Goal: Task Accomplishment & Management: Manage account settings

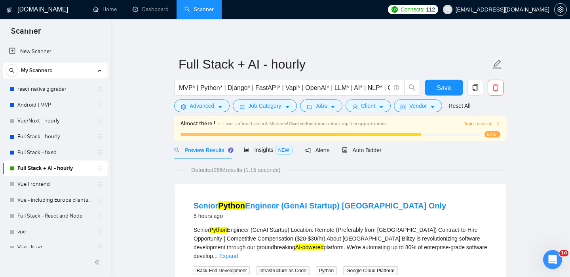
scroll to position [2, 0]
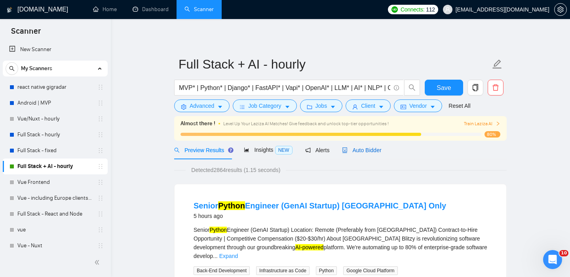
click at [354, 151] on span "Auto Bidder" at bounding box center [361, 150] width 39 height 6
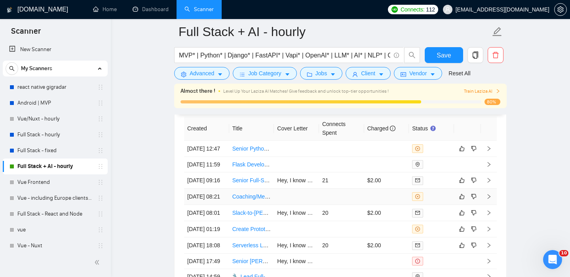
scroll to position [1990, 0]
click at [487, 189] on td at bounding box center [489, 180] width 16 height 16
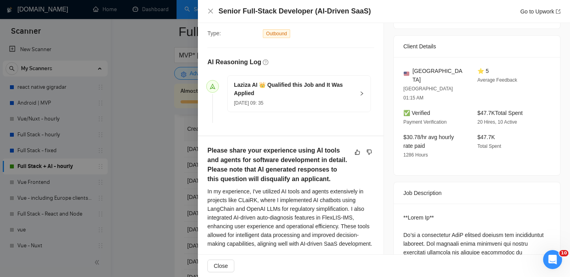
scroll to position [134, 0]
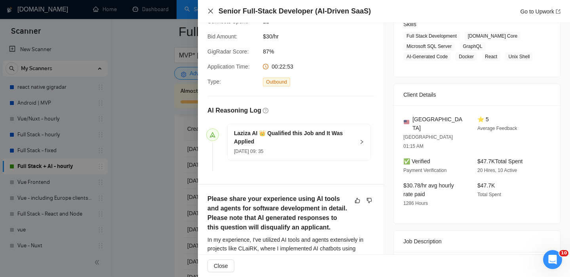
click at [208, 11] on icon "close" at bounding box center [210, 11] width 6 height 6
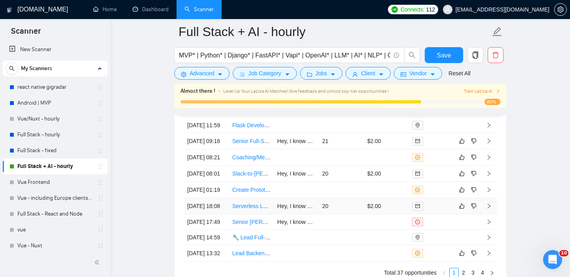
scroll to position [2035, 0]
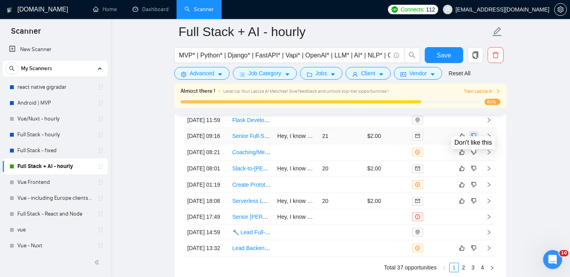
click at [472, 139] on icon "dislike" at bounding box center [474, 136] width 6 height 6
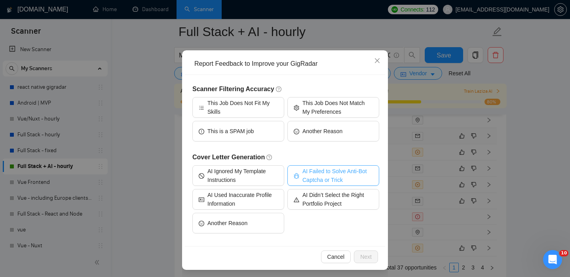
scroll to position [39, 0]
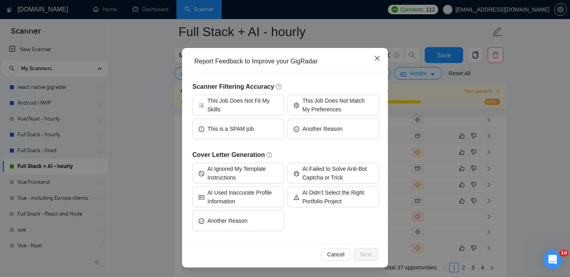
click at [378, 59] on icon "close" at bounding box center [377, 58] width 6 height 6
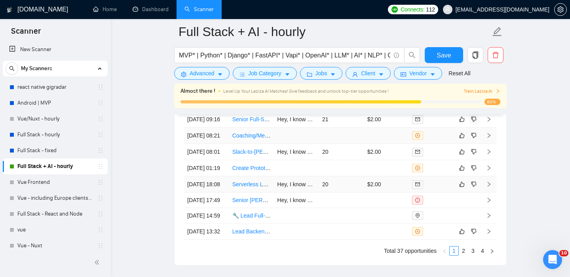
scroll to position [2052, 0]
click at [489, 153] on icon "right" at bounding box center [489, 151] width 6 height 6
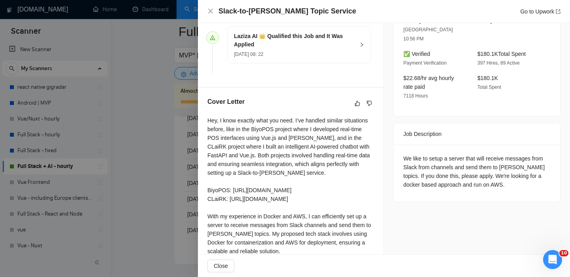
scroll to position [313, 0]
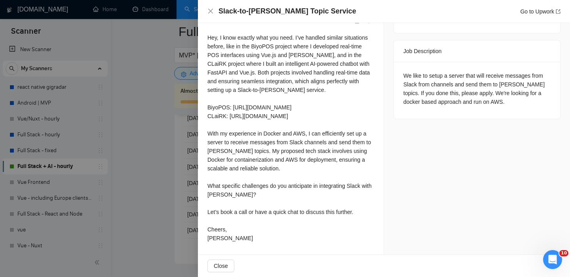
click at [189, 207] on div at bounding box center [285, 138] width 570 height 277
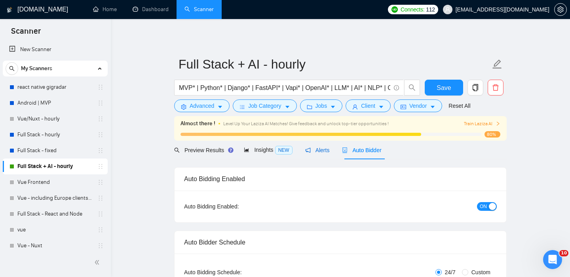
click at [326, 150] on span "Alerts" at bounding box center [317, 150] width 25 height 6
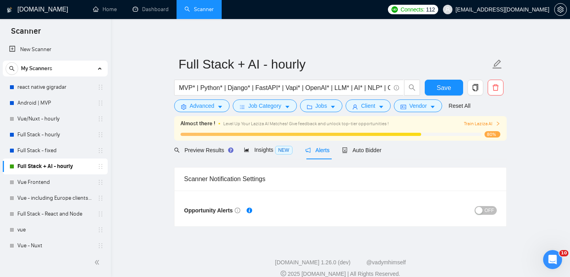
scroll to position [10, 0]
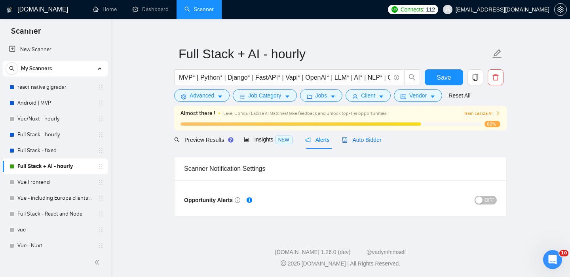
click at [346, 142] on span "Auto Bidder" at bounding box center [361, 139] width 39 height 6
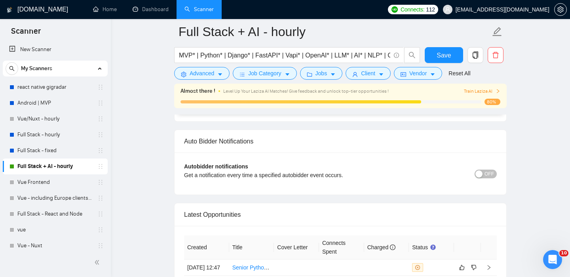
scroll to position [1863, 0]
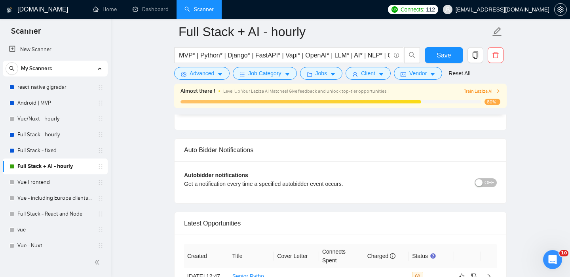
click at [491, 184] on span "OFF" at bounding box center [488, 182] width 9 height 9
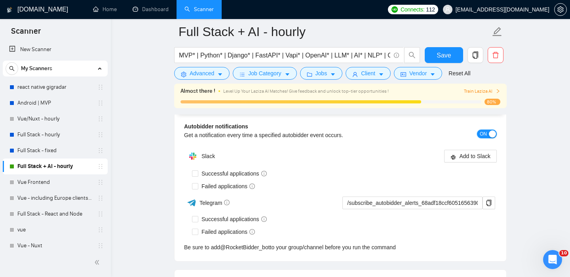
scroll to position [1911, 0]
click at [199, 176] on span "Successful applications" at bounding box center [234, 173] width 72 height 9
click at [197, 176] on input "Successful applications" at bounding box center [195, 174] width 6 height 6
checkbox input "true"
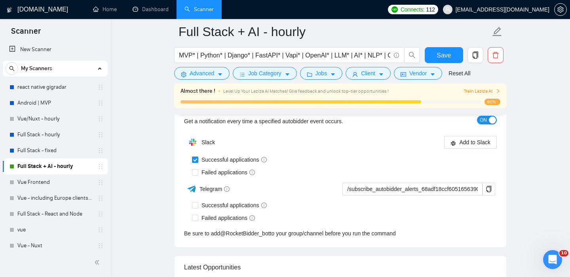
scroll to position [1817, 0]
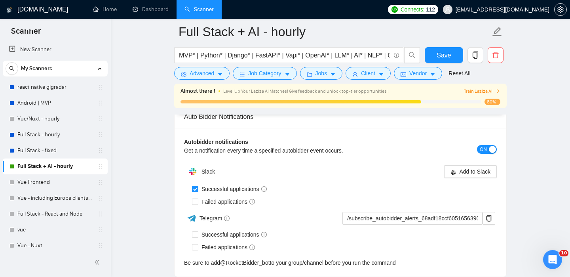
click at [195, 128] on div "Auto Bidder Notifications" at bounding box center [340, 116] width 313 height 23
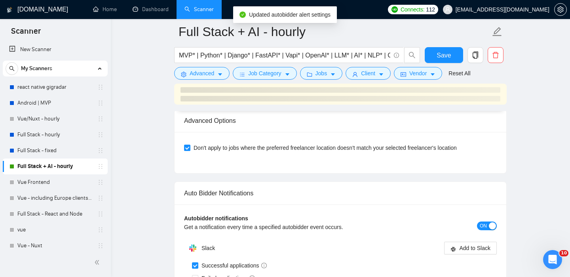
scroll to position [1869, 0]
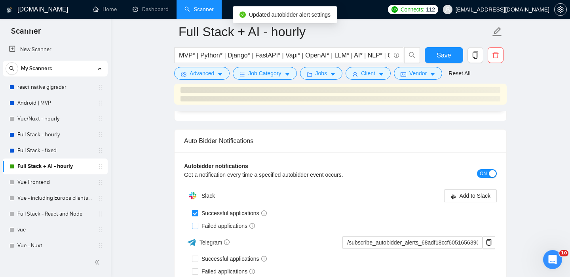
click at [195, 229] on label "Failed applications" at bounding box center [225, 225] width 66 height 9
click at [195, 228] on input "Failed applications" at bounding box center [195, 225] width 6 height 6
checkbox input "true"
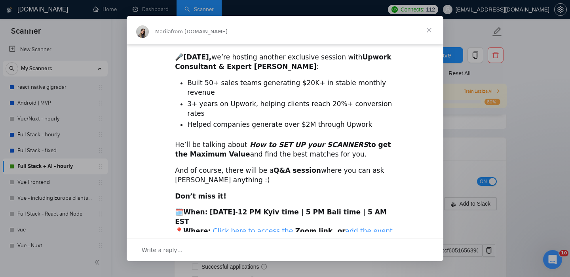
scroll to position [210, 0]
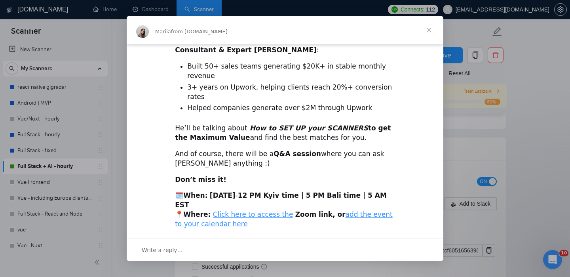
click at [454, 177] on div "Intercom messenger" at bounding box center [285, 138] width 570 height 277
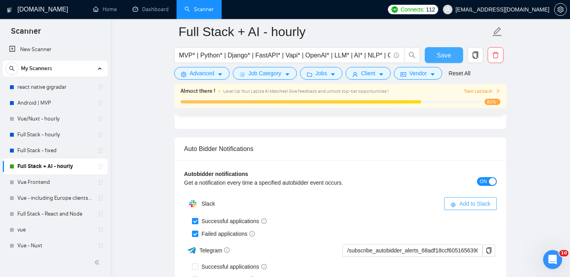
click at [445, 59] on span "Save" at bounding box center [443, 55] width 14 height 10
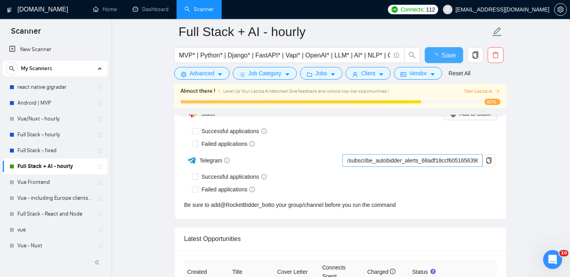
checkbox input "true"
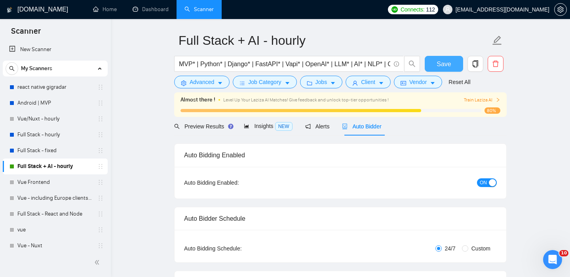
scroll to position [32, 0]
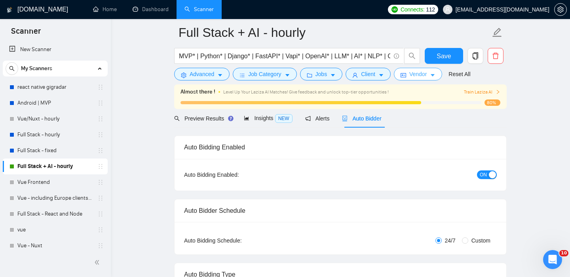
click at [409, 79] on button "Vendor" at bounding box center [418, 74] width 48 height 13
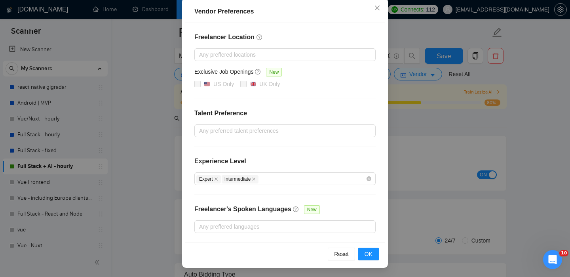
click at [423, 203] on div "Vendor Preferences Freelancer Location Any preffered locations Exclusive Job Op…" at bounding box center [285, 138] width 570 height 277
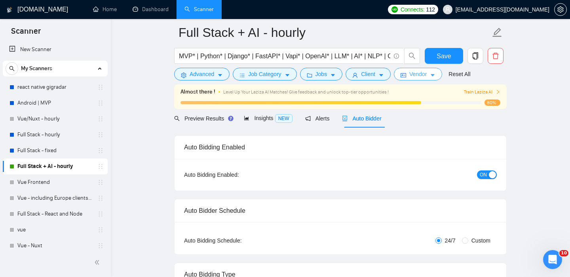
scroll to position [0, 0]
click at [381, 77] on button "Client" at bounding box center [367, 74] width 45 height 13
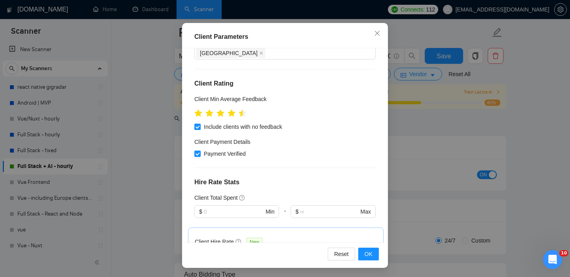
scroll to position [91, 0]
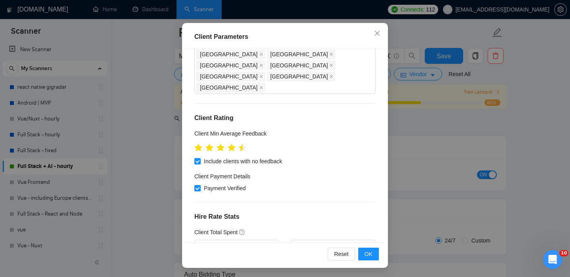
click at [434, 174] on div "Client Parameters Client Location Include Client Countries [GEOGRAPHIC_DATA] [G…" at bounding box center [285, 138] width 570 height 277
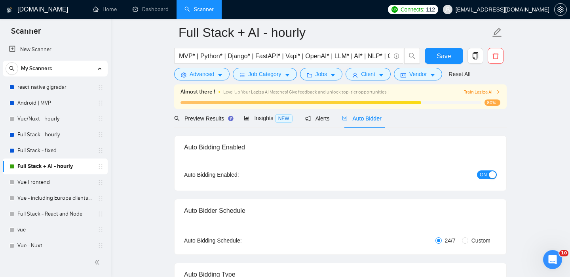
scroll to position [25, 0]
click at [283, 121] on span "NEW" at bounding box center [283, 118] width 17 height 9
